Goal: Transaction & Acquisition: Download file/media

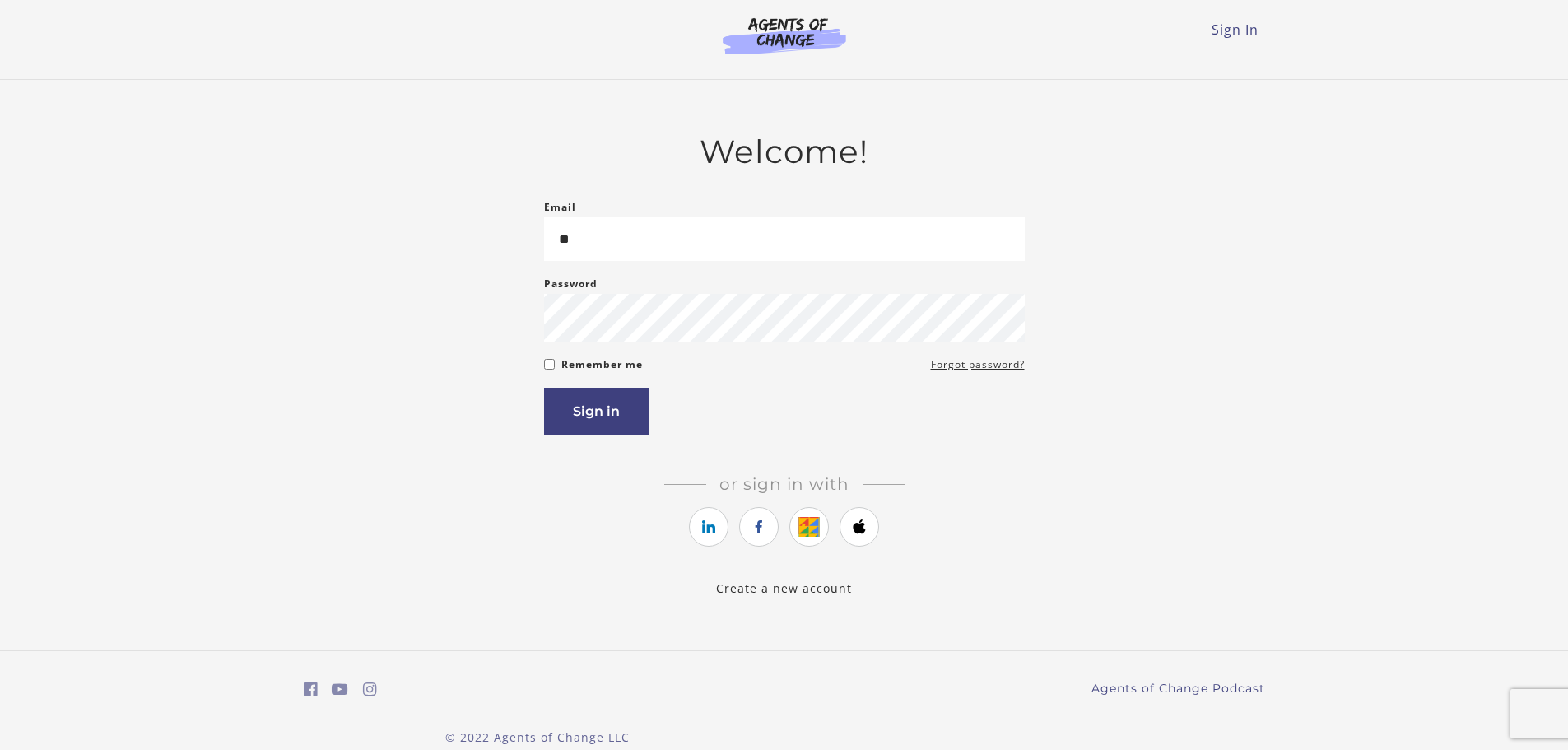
type input "*"
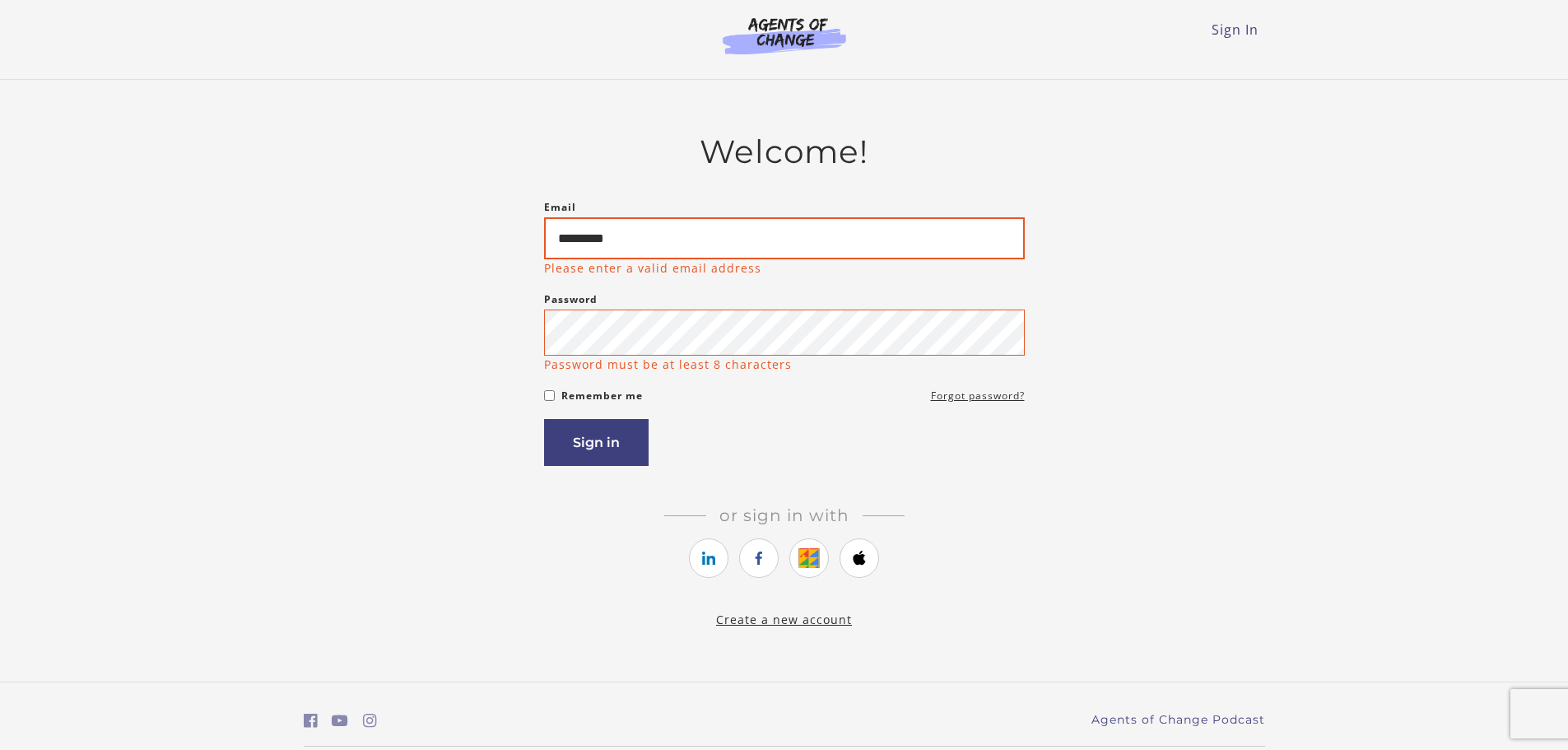
click at [630, 241] on input "*********" at bounding box center [784, 238] width 480 height 42
type input "**********"
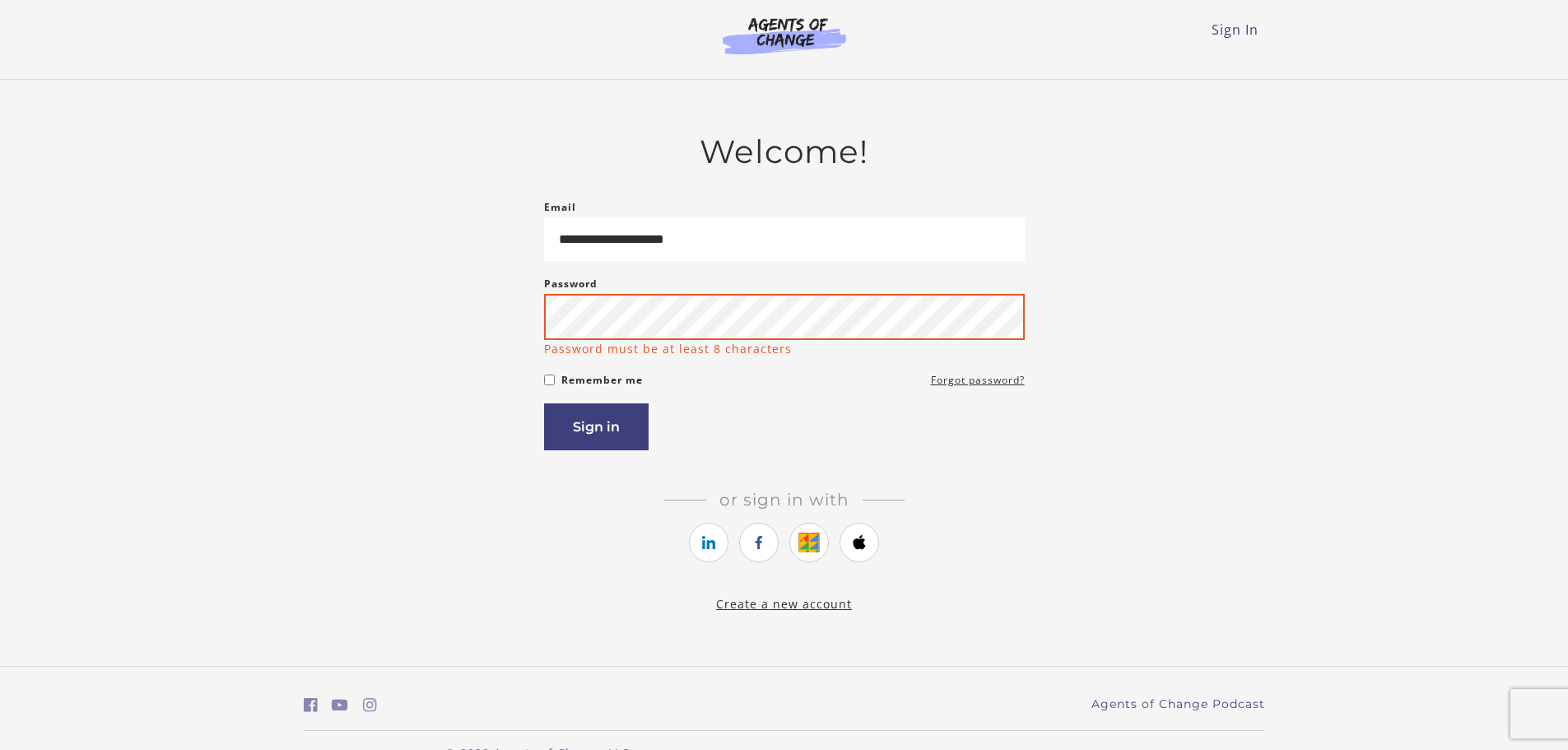
click at [544, 403] on button "Sign in" at bounding box center [596, 427] width 105 height 47
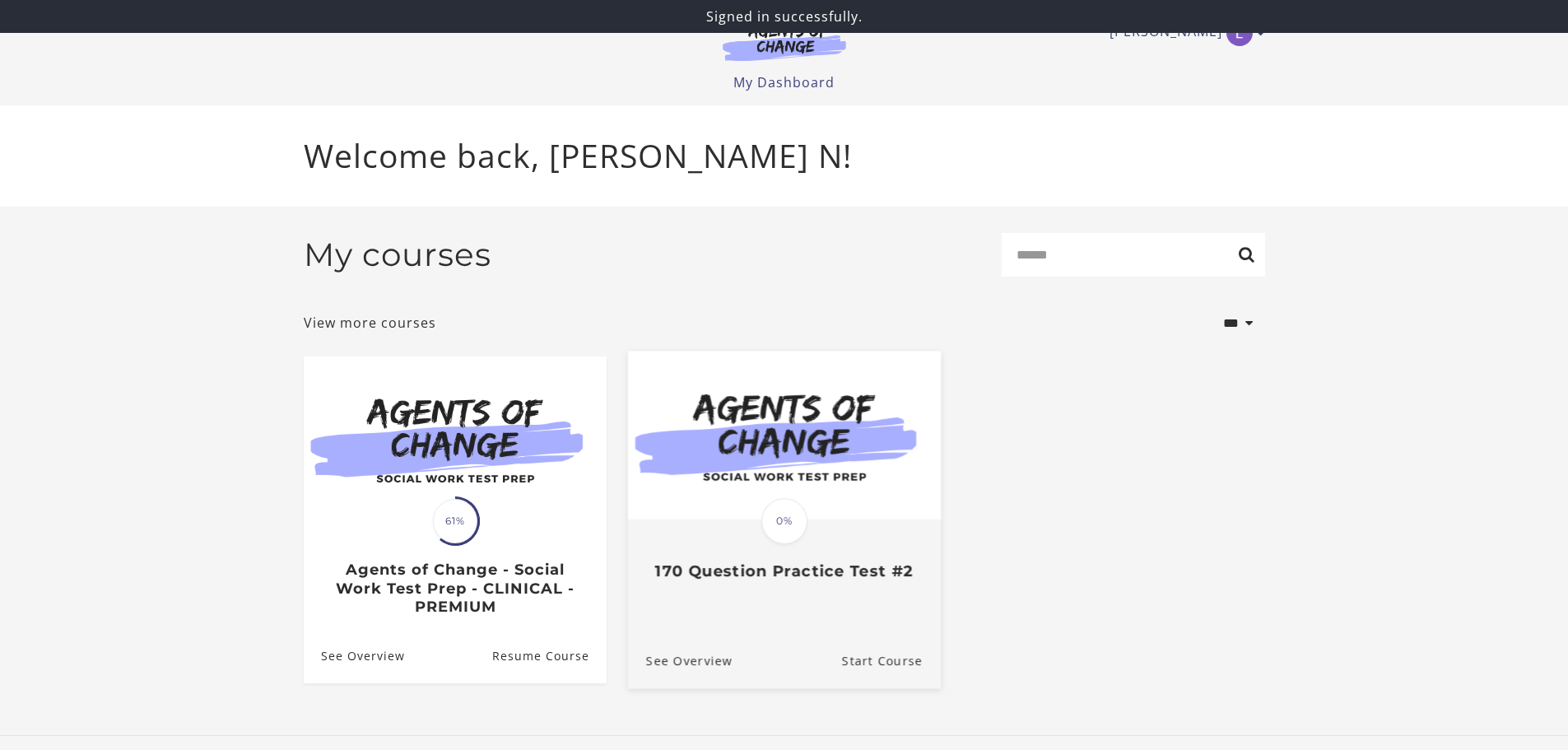
click at [800, 512] on span "0%" at bounding box center [784, 520] width 46 height 46
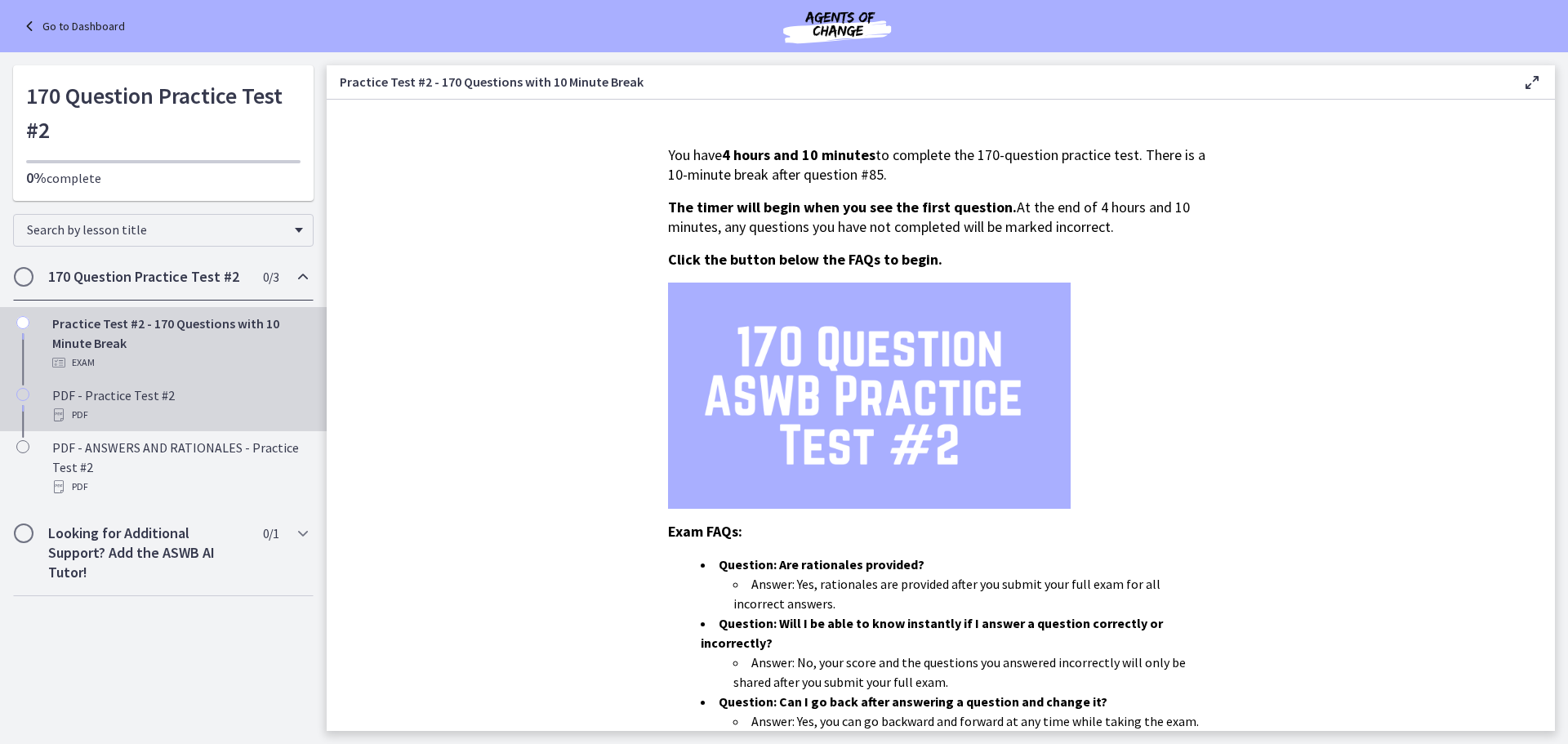
click at [132, 399] on div "PDF - Practice Test #2 PDF" at bounding box center [180, 405] width 255 height 40
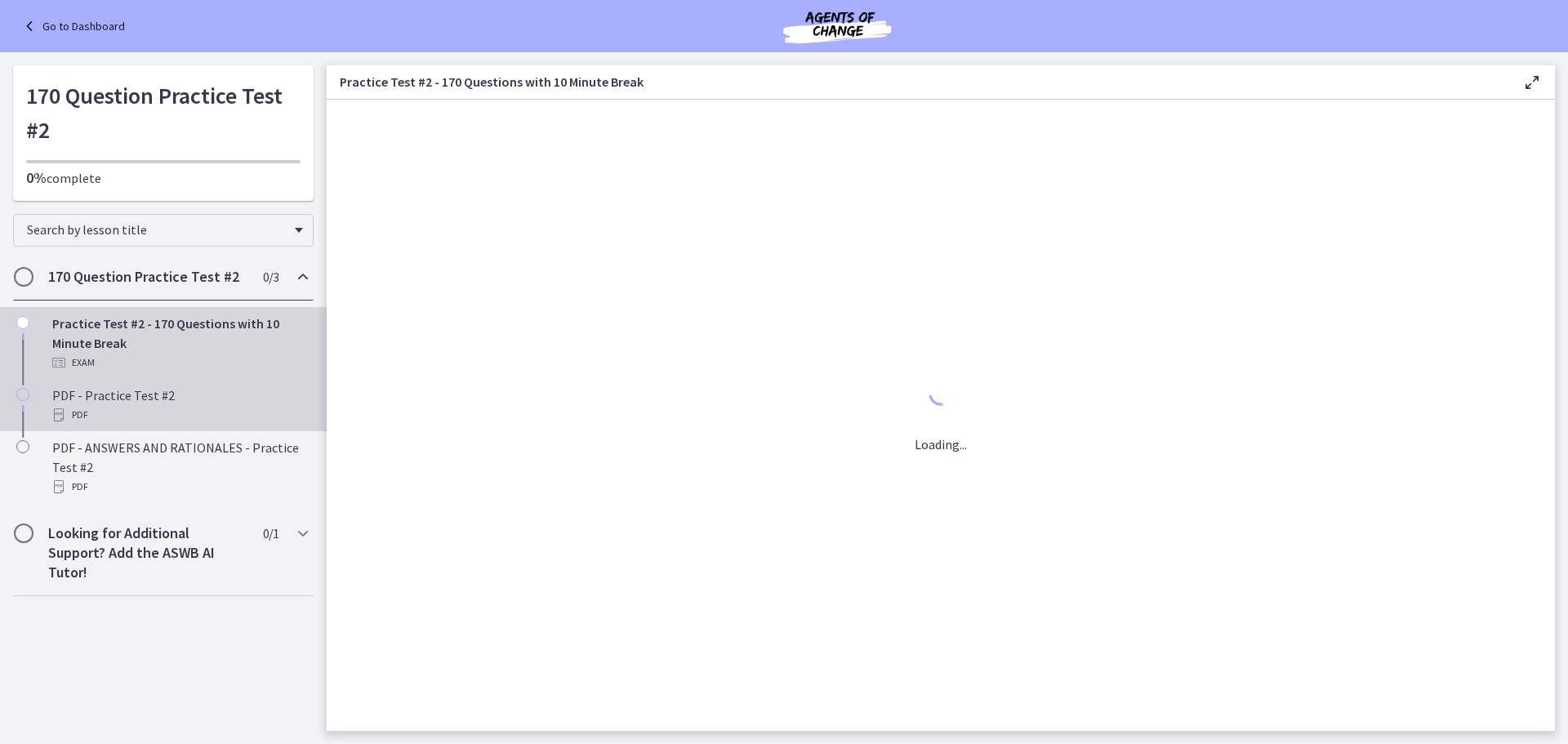
click at [132, 399] on div "PDF - Practice Test #2 PDF" at bounding box center [180, 405] width 255 height 40
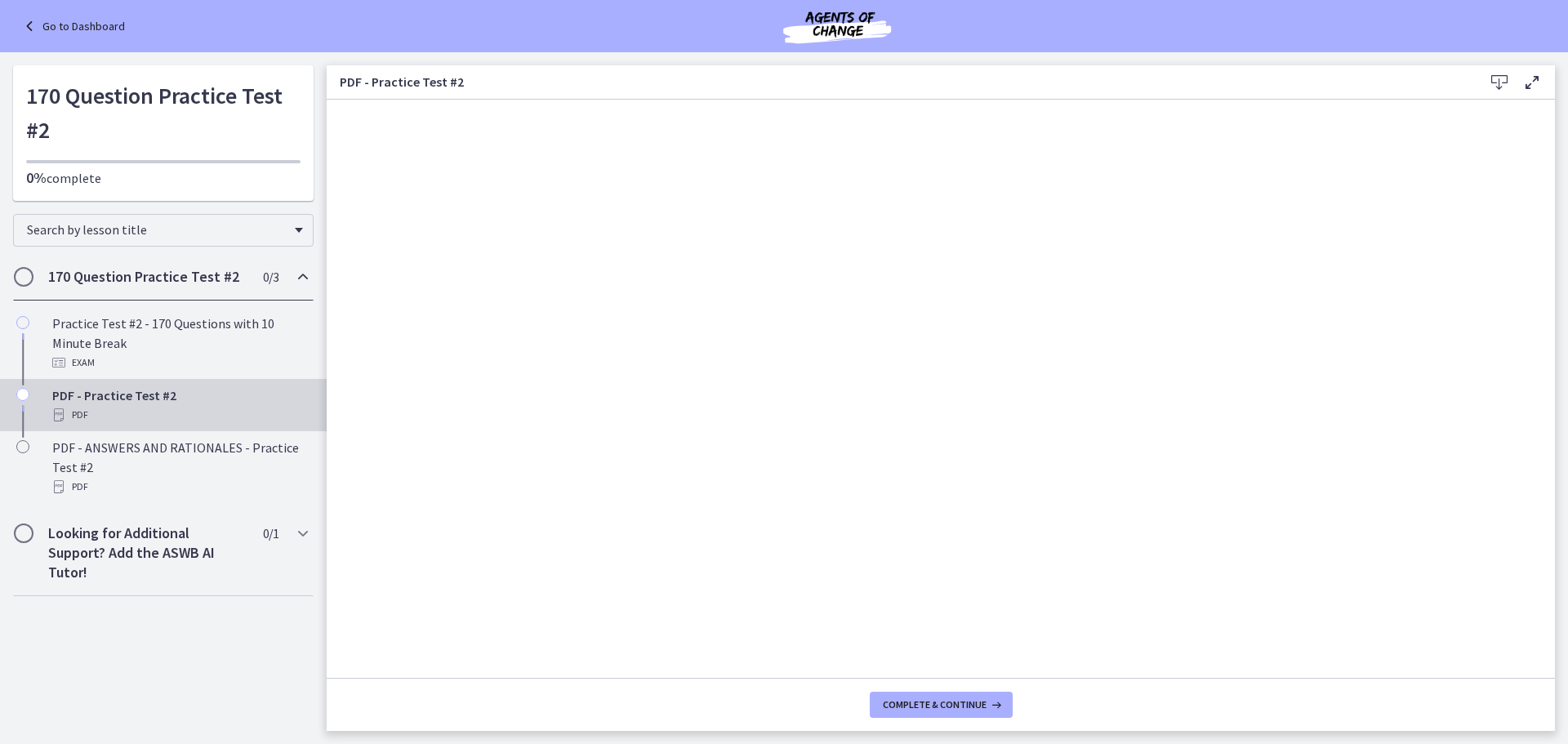
click at [1495, 85] on icon at bounding box center [1498, 82] width 20 height 20
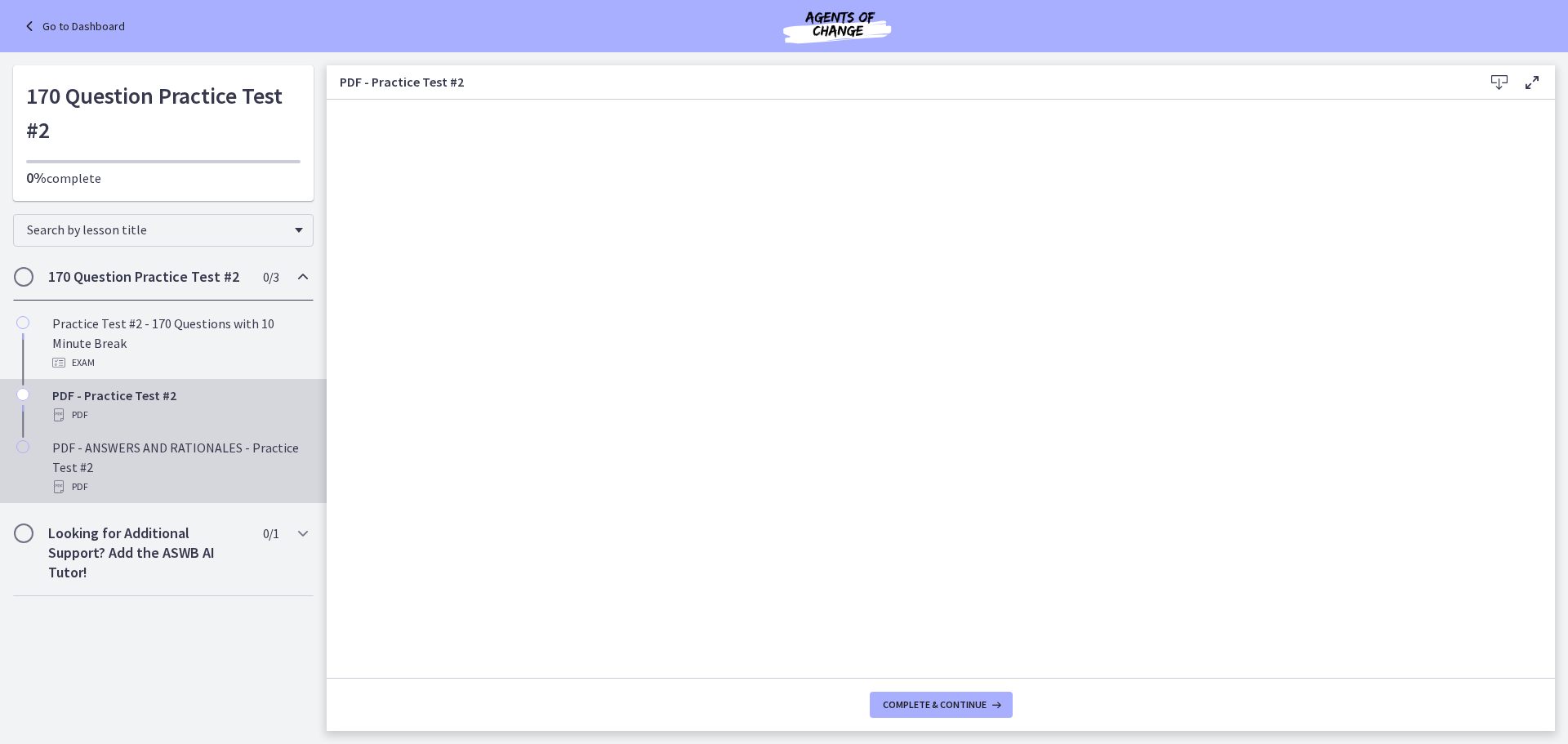
click at [152, 457] on div "PDF - ANSWERS AND RATIONALES - Practice Test #2 PDF" at bounding box center [180, 467] width 255 height 58
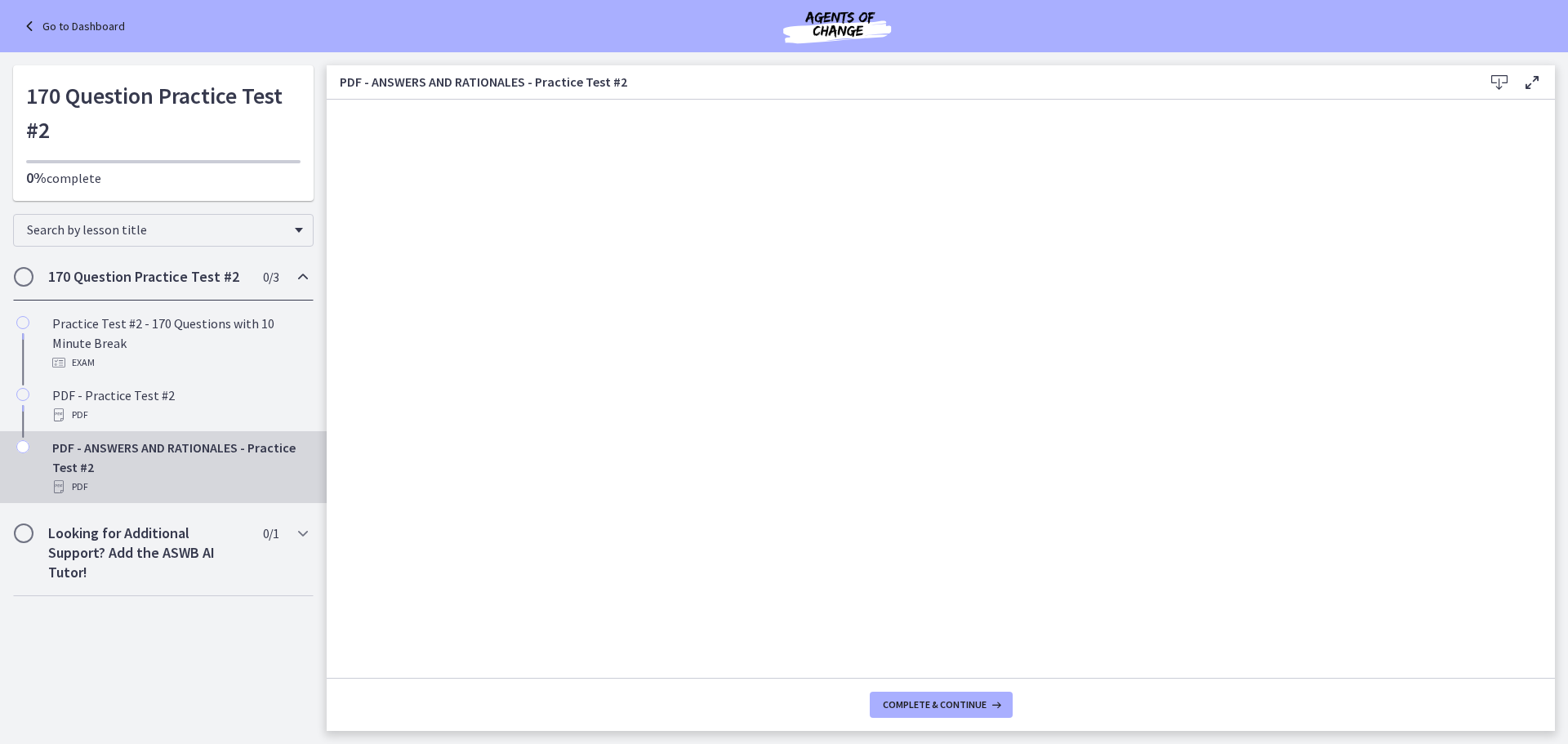
click at [149, 450] on div "PDF - ANSWERS AND RATIONALES - Practice Test #2 PDF" at bounding box center [180, 467] width 255 height 58
click at [1502, 77] on icon at bounding box center [1498, 82] width 20 height 20
